Goal: Transaction & Acquisition: Purchase product/service

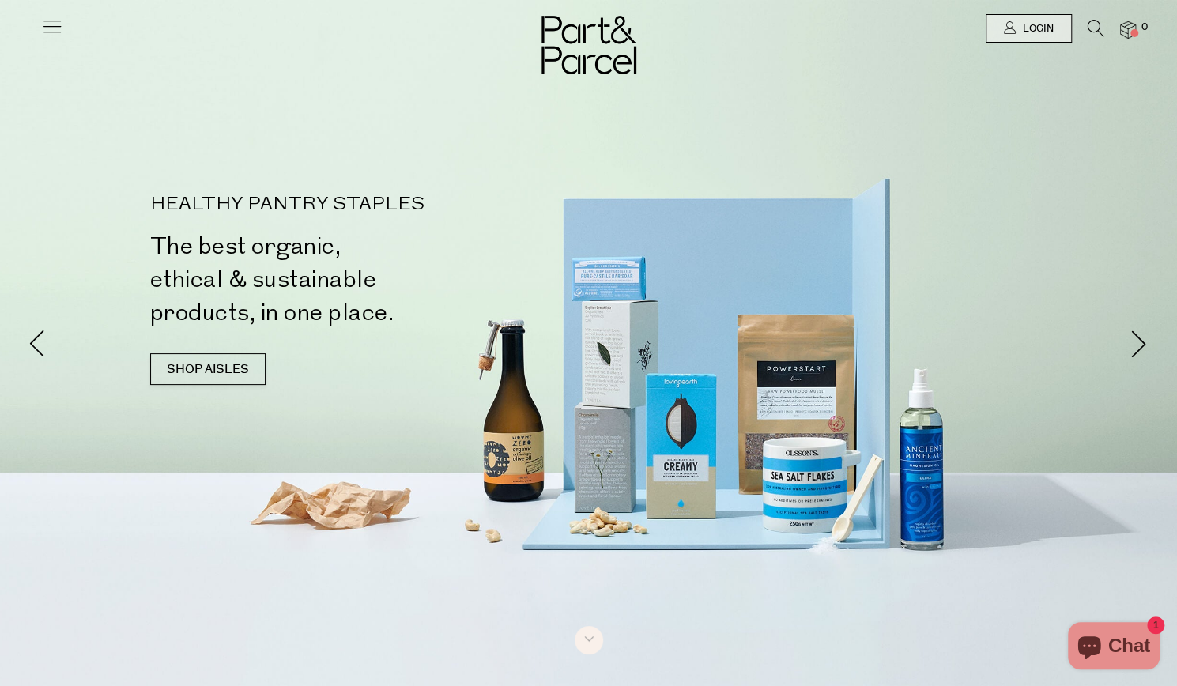
click at [62, 28] on icon at bounding box center [52, 26] width 22 height 22
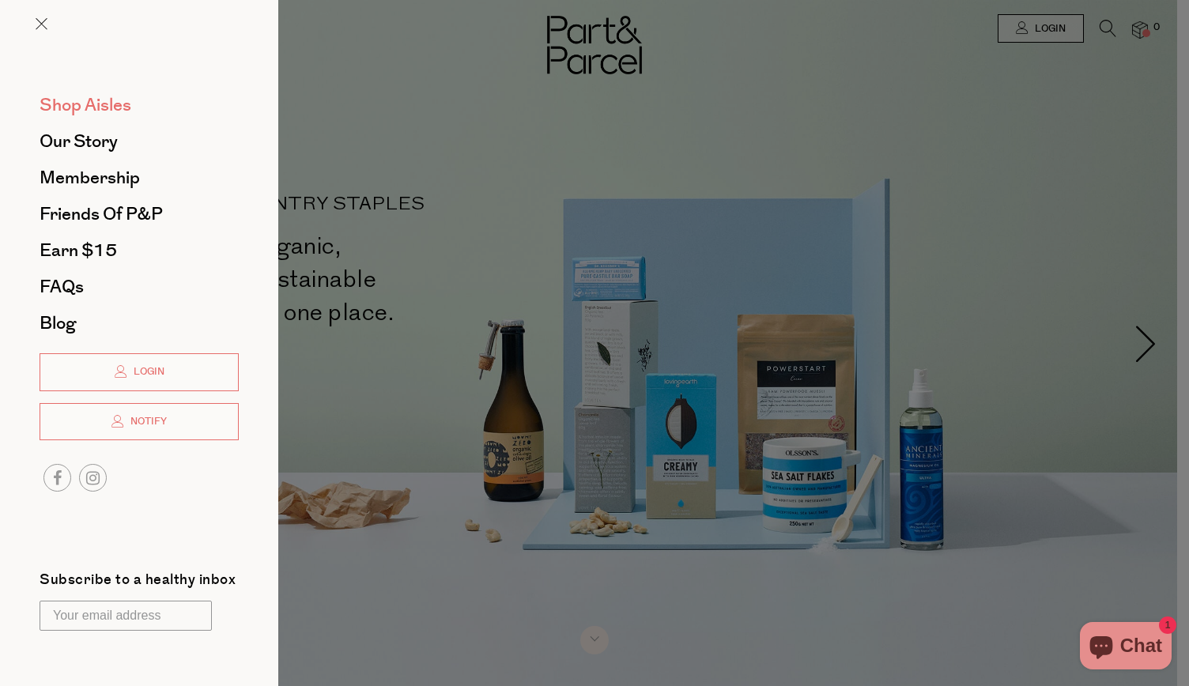
click at [98, 111] on span "Shop Aisles" at bounding box center [86, 104] width 92 height 25
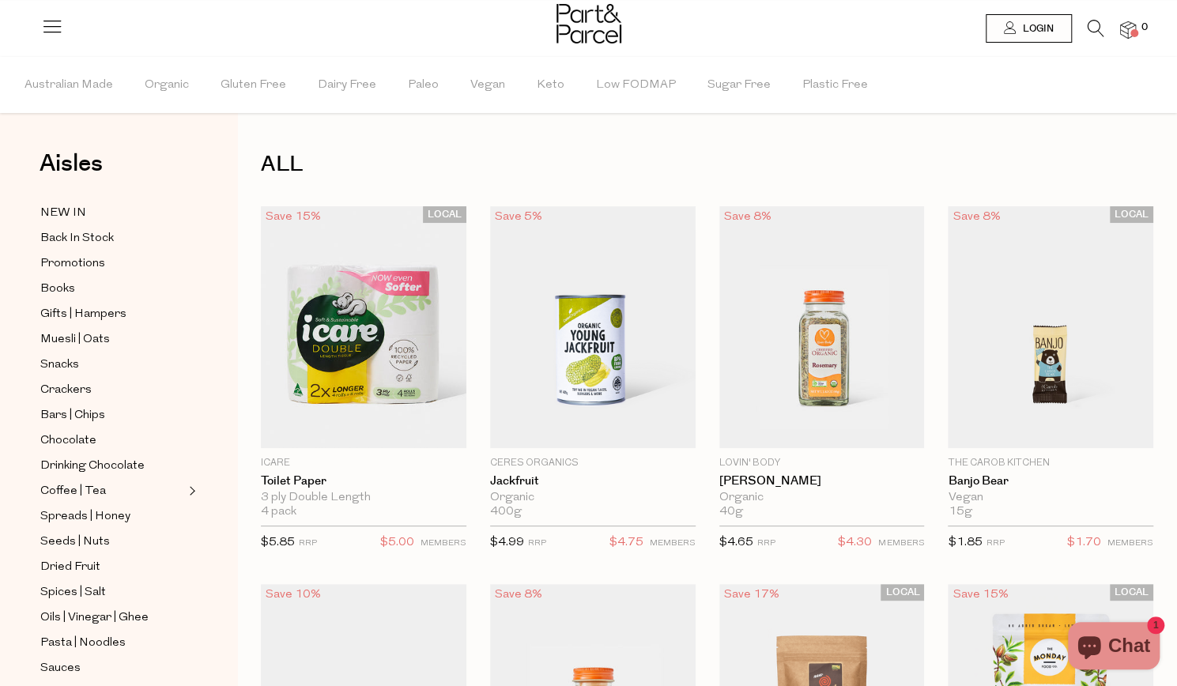
click at [1096, 31] on icon at bounding box center [1096, 28] width 17 height 17
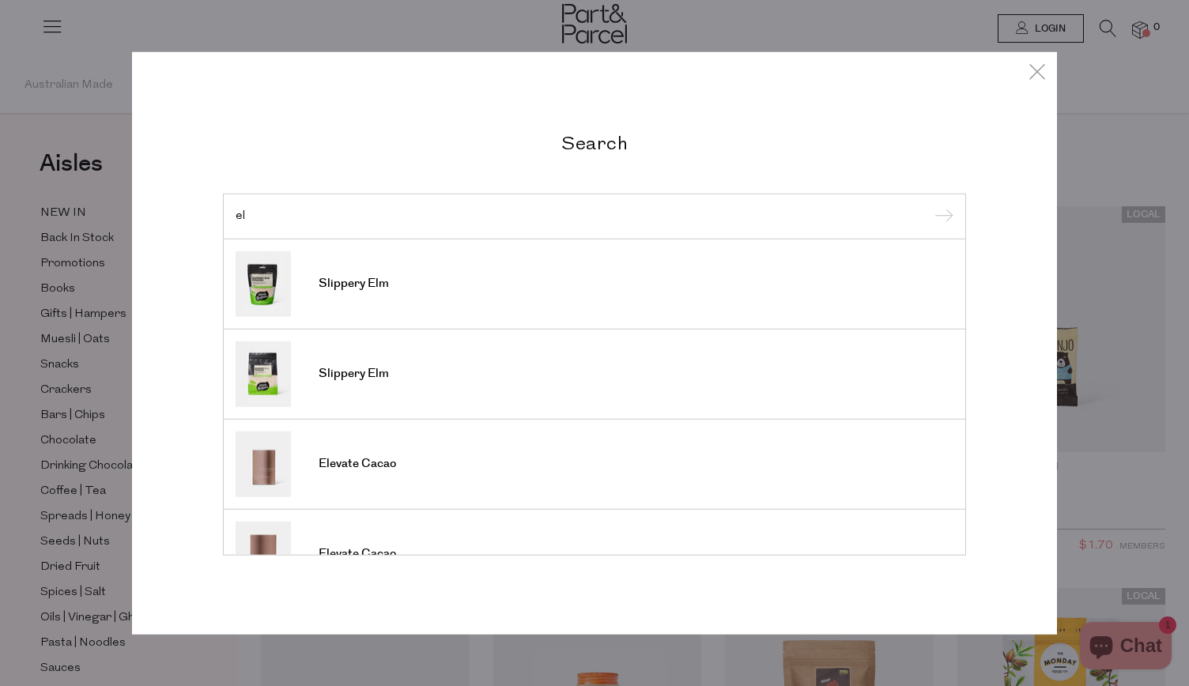
type input "e"
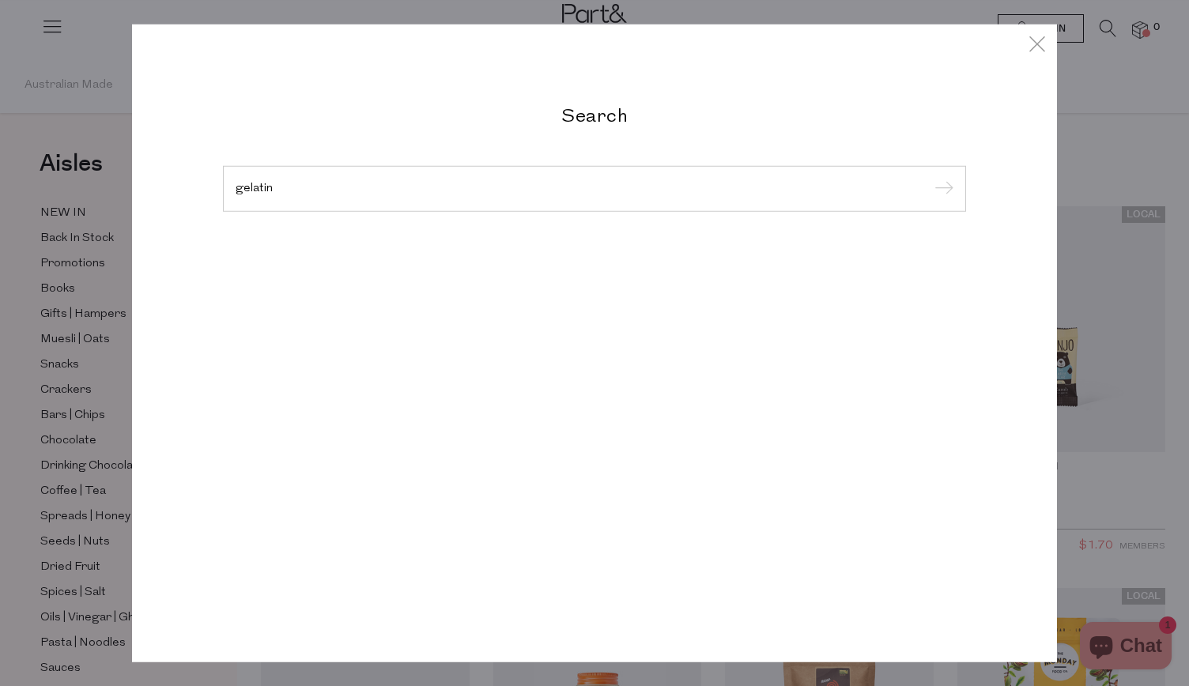
type input "gelatin"
click at [930, 178] on input "submit" at bounding box center [942, 190] width 24 height 24
